Goal: Book appointment/travel/reservation

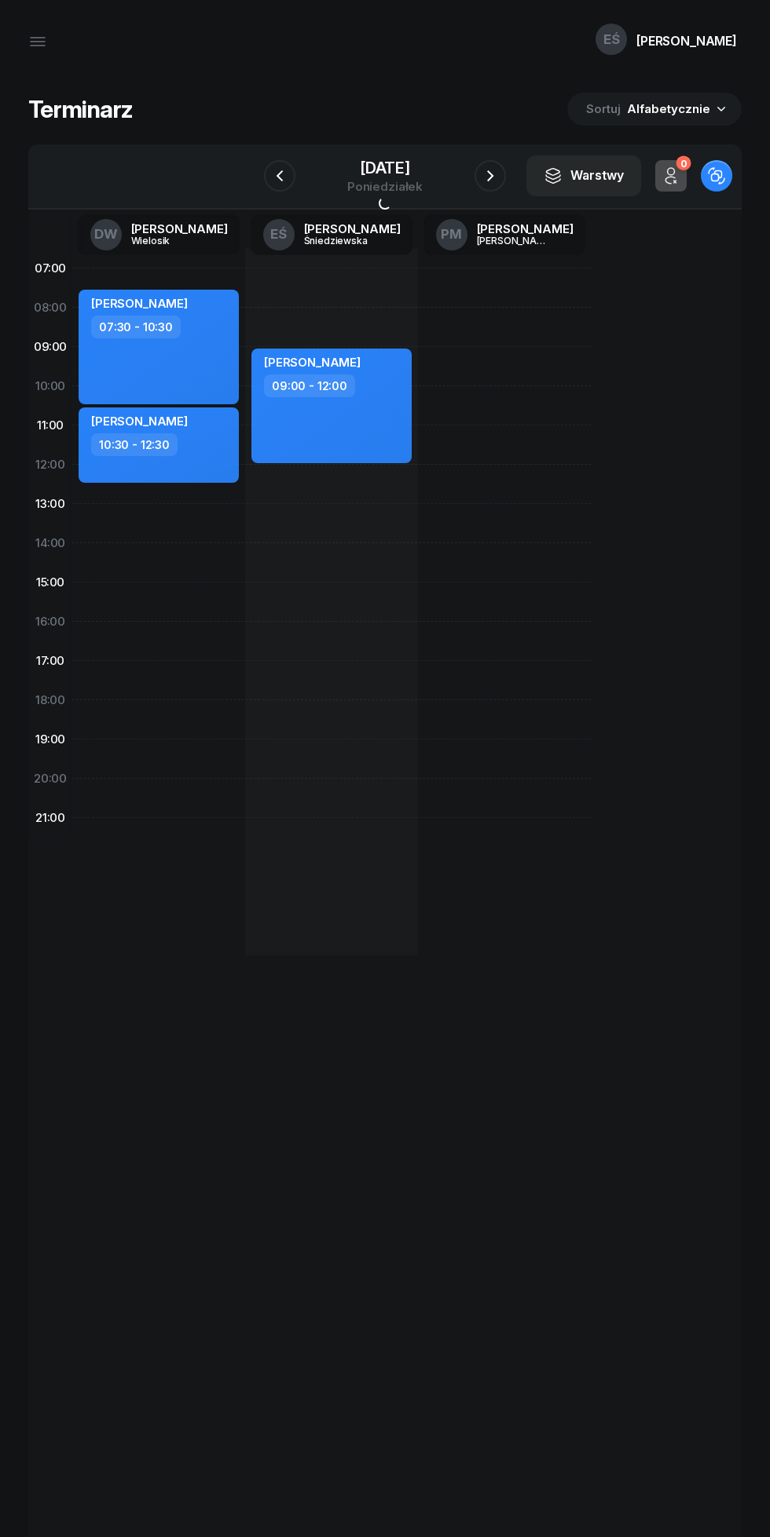
click at [396, 163] on div "[DATE]" at bounding box center [384, 168] width 75 height 16
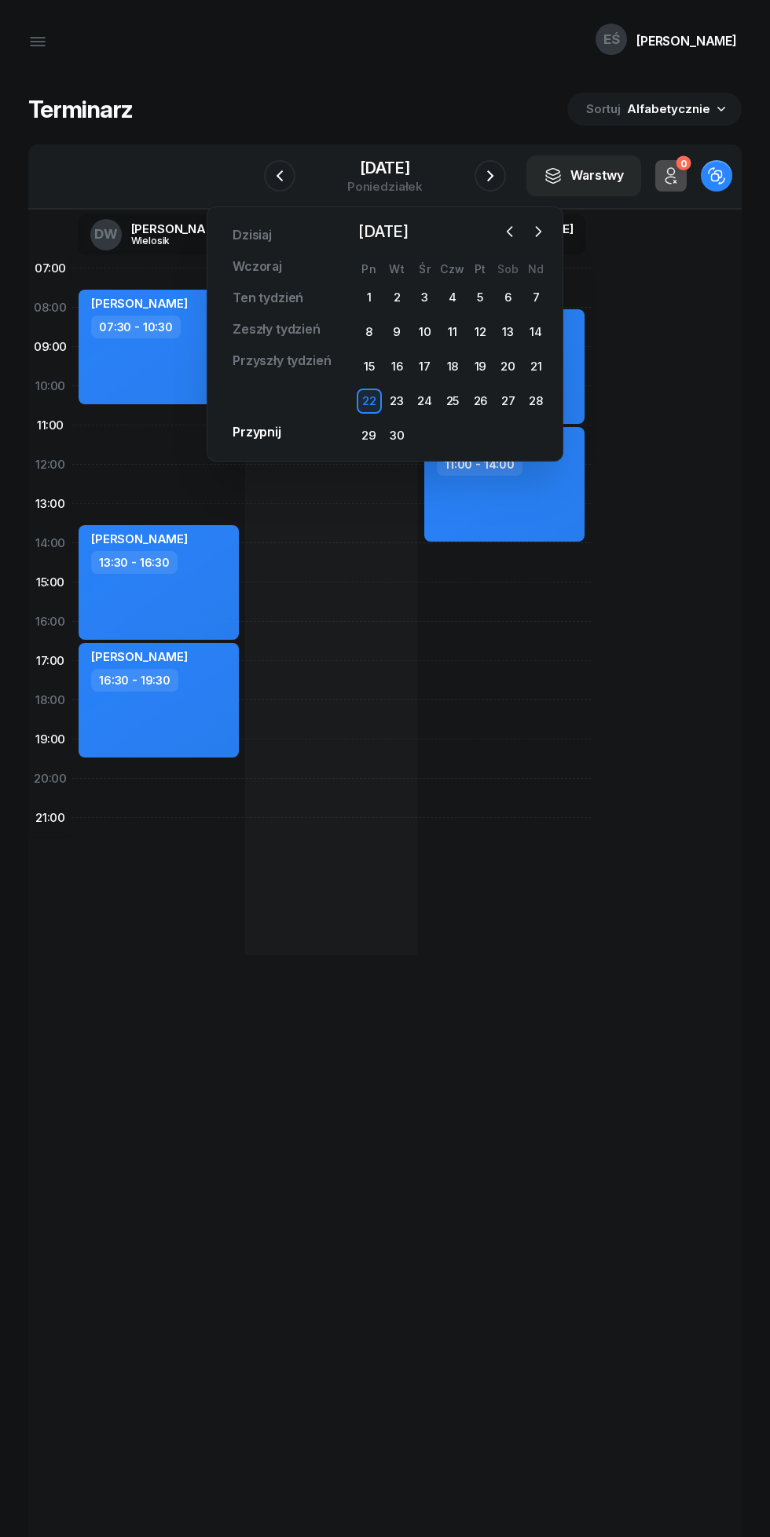
click at [472, 402] on div "26" at bounding box center [479, 401] width 25 height 25
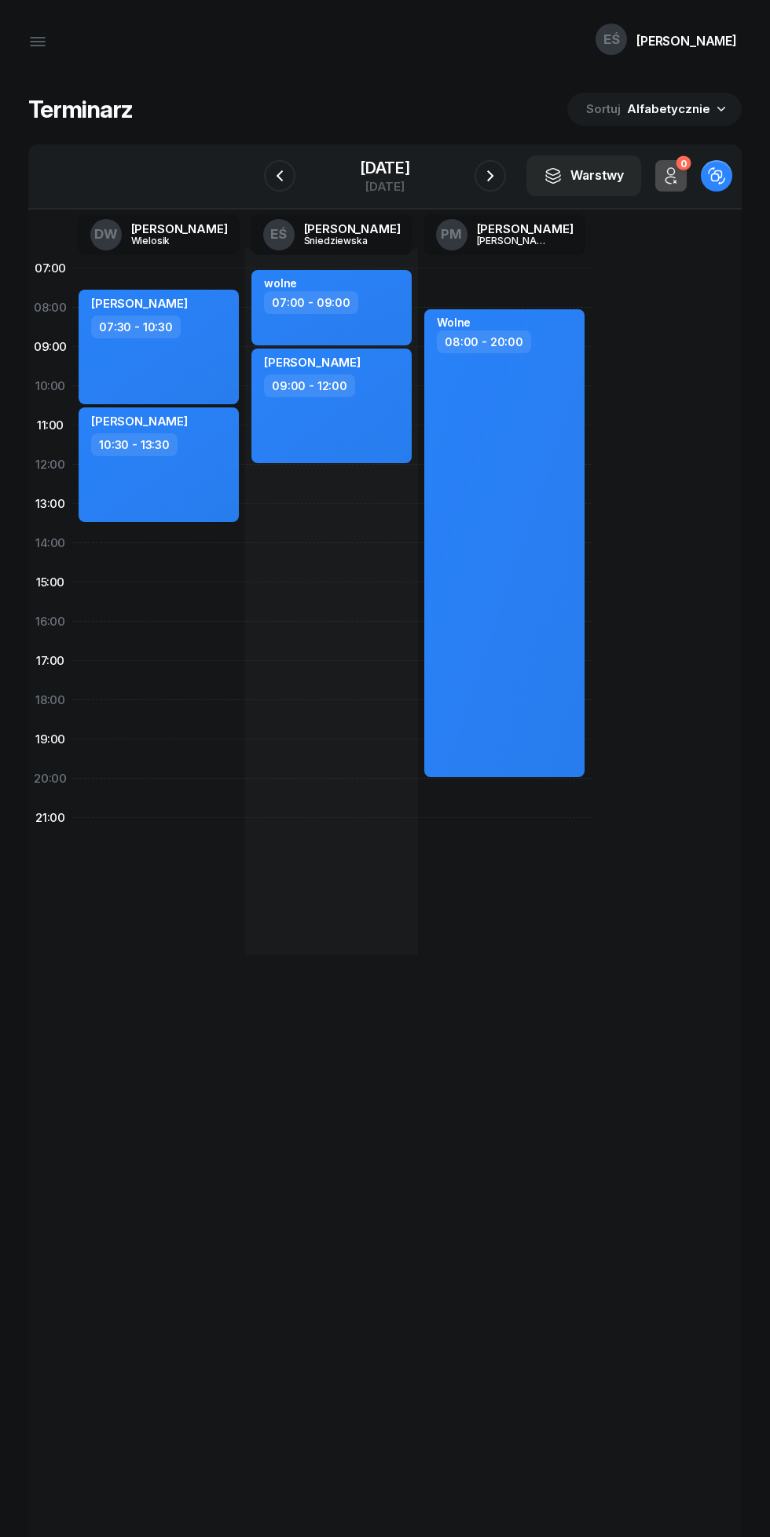
click at [360, 168] on div "26 września 2025" at bounding box center [385, 168] width 50 height 16
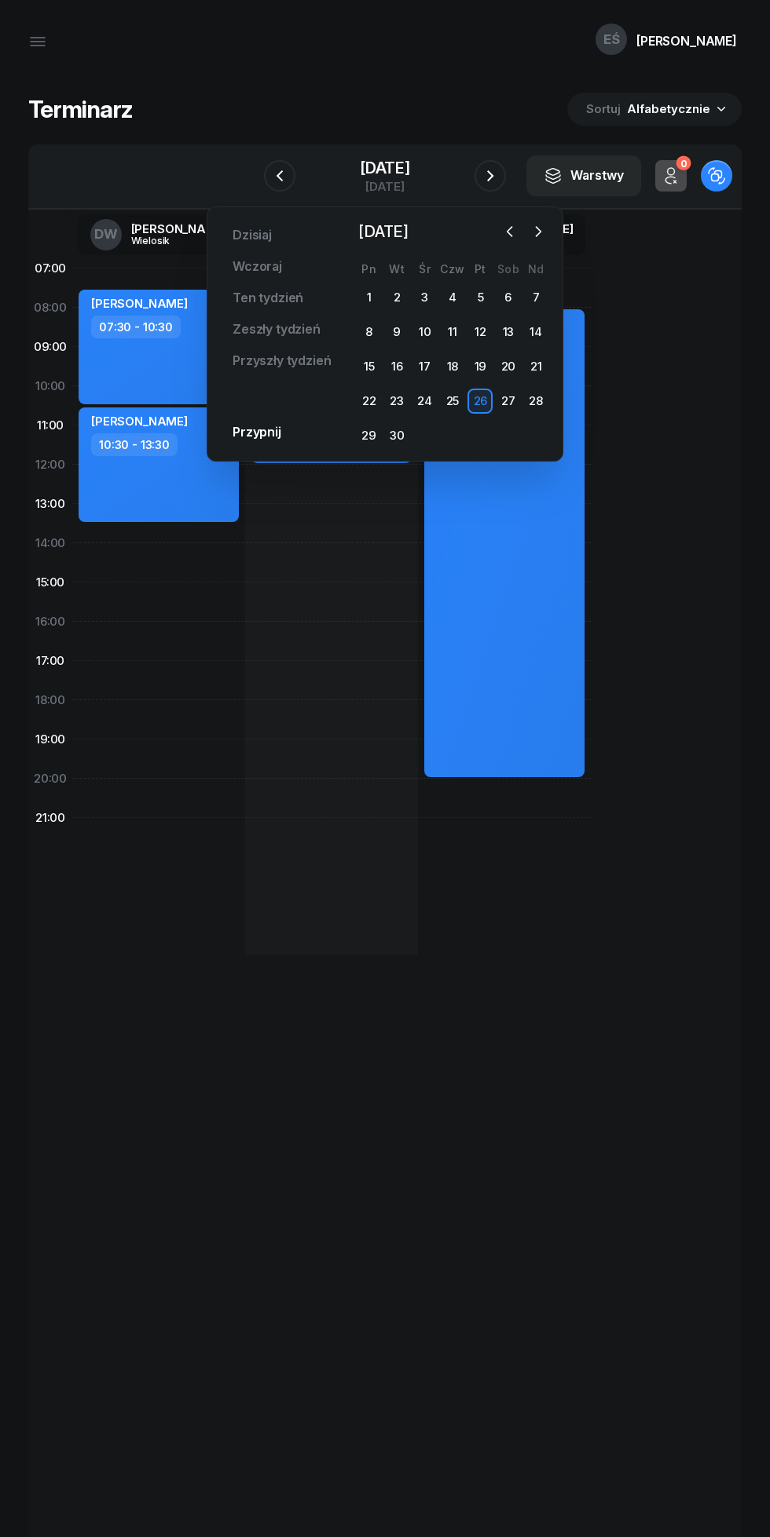
click at [501, 225] on button "button" at bounding box center [510, 232] width 24 height 24
click at [473, 396] on div "22" at bounding box center [479, 401] width 25 height 25
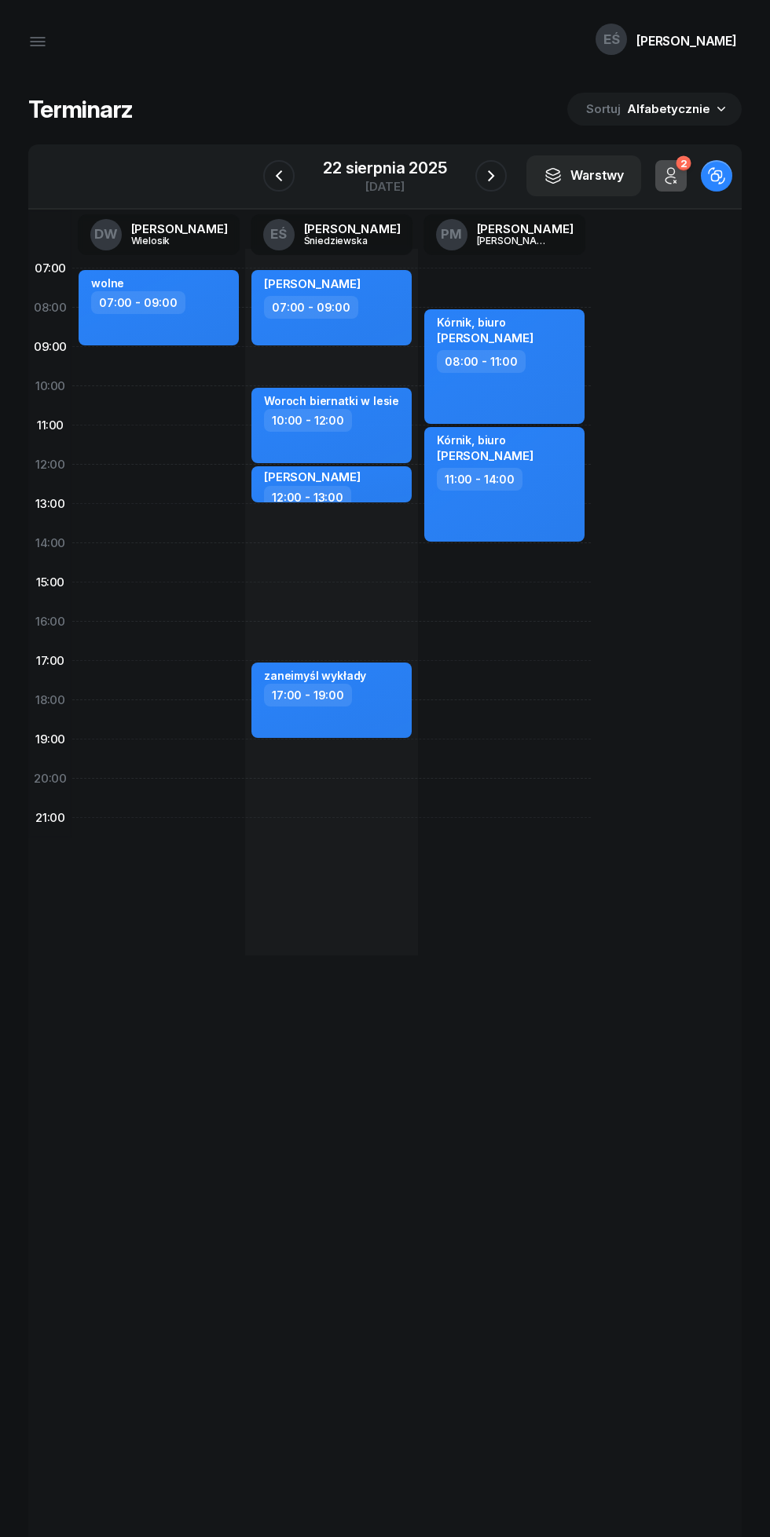
click at [490, 176] on icon "button" at bounding box center [490, 175] width 19 height 19
click at [496, 170] on icon "button" at bounding box center [490, 175] width 19 height 19
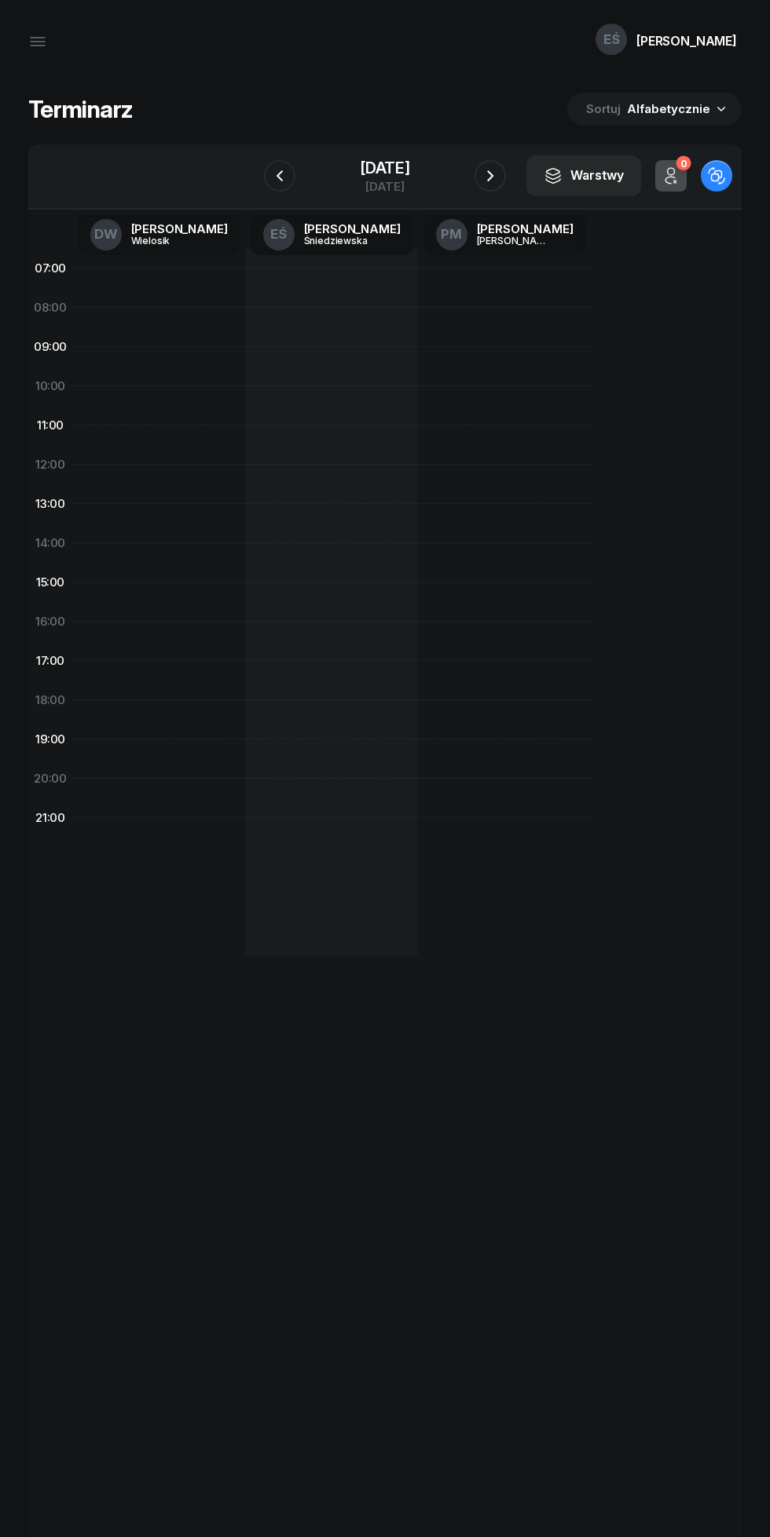
click at [490, 176] on icon "button" at bounding box center [490, 175] width 19 height 19
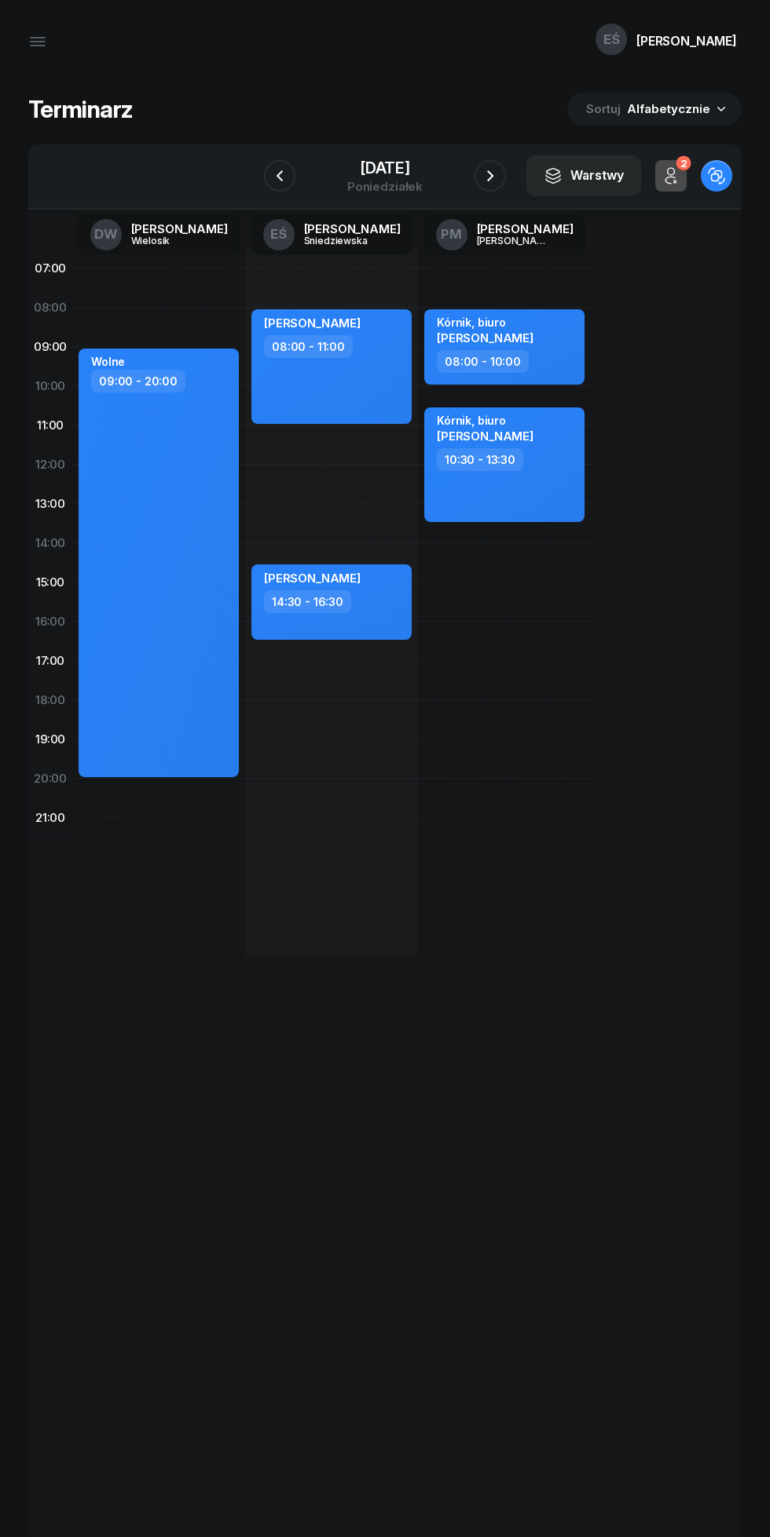
click at [491, 176] on icon "button" at bounding box center [490, 175] width 19 height 19
